Goal: Find specific page/section: Find specific page/section

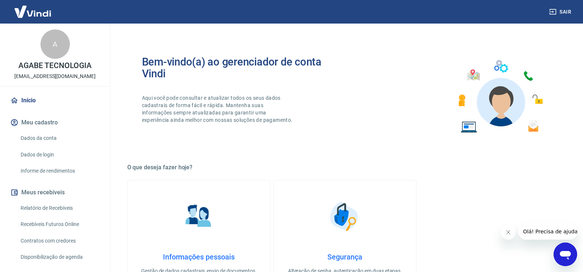
click at [65, 225] on link "Recebíveis Futuros Online" at bounding box center [59, 224] width 83 height 15
click at [59, 204] on link "Relatório de Recebíveis" at bounding box center [59, 207] width 83 height 15
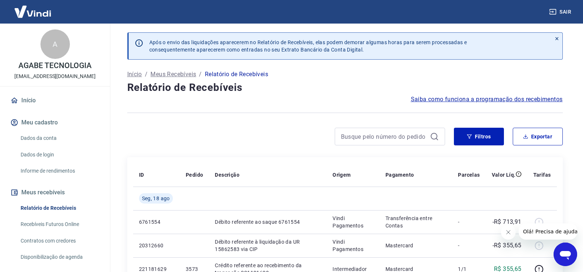
click at [57, 227] on link "Recebíveis Futuros Online" at bounding box center [59, 224] width 83 height 15
